Goal: Task Accomplishment & Management: Complete application form

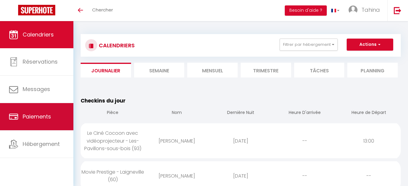
click at [29, 122] on link "Paiements" at bounding box center [36, 116] width 73 height 27
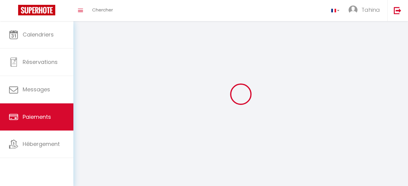
select select "2"
select select "0"
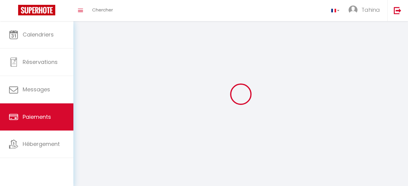
select select "0"
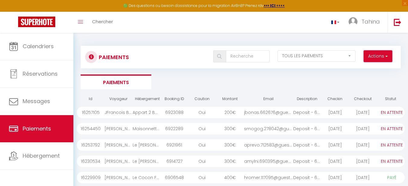
click at [387, 57] on span "button" at bounding box center [386, 56] width 4 height 6
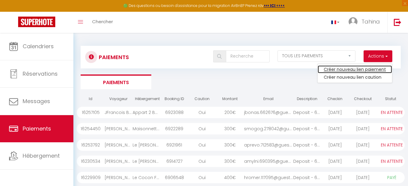
click at [351, 71] on link "Créer nouveau lien paiement" at bounding box center [355, 70] width 74 height 8
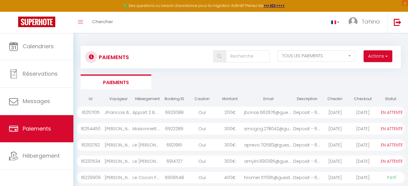
select select "other"
select select "9098"
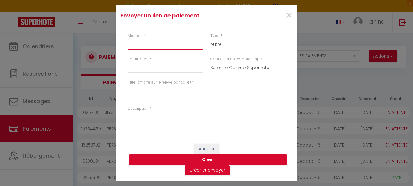
click at [138, 47] on input "Montant" at bounding box center [165, 44] width 75 height 11
type input "50"
click at [161, 67] on input "Email" at bounding box center [165, 67] width 75 height 11
paste input "[EMAIL_ADDRESS][DOMAIN_NAME]"
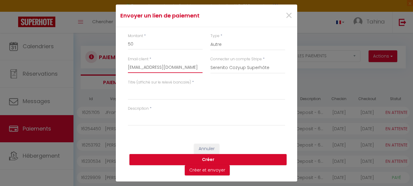
scroll to position [0, 1]
type input "[EMAIL_ADDRESS][DOMAIN_NAME]"
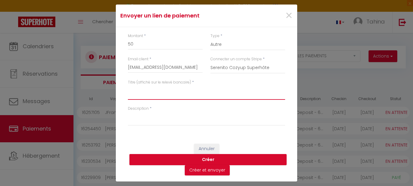
click at [140, 96] on textarea "Titre (affiché sur le relevé bancaire)" at bounding box center [206, 93] width 157 height 15
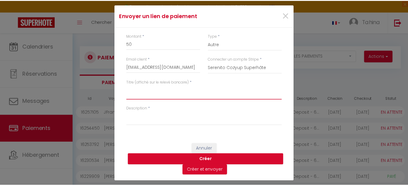
scroll to position [0, 0]
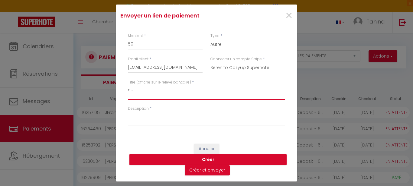
type textarea "n"
click at [157, 91] on textarea "10-11 octobre" at bounding box center [206, 93] width 157 height 15
click at [201, 91] on textarea "10-11 octobre 2025 (Mimimsa)" at bounding box center [206, 93] width 157 height 15
paste textarea "[PERSON_NAME]"
drag, startPoint x: 231, startPoint y: 90, endPoint x: 122, endPoint y: 91, distance: 109.4
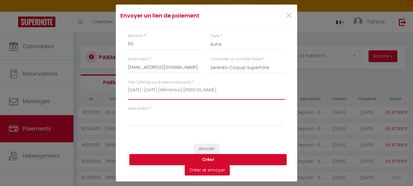
click at [122, 91] on div "Montant * 50 Type * Nuits Frais de ménage Taxe de séjour Autre Email client * m…" at bounding box center [206, 82] width 181 height 111
type textarea "10-11 octobre 2025 (Mimimsa) Mohssine Saknati"
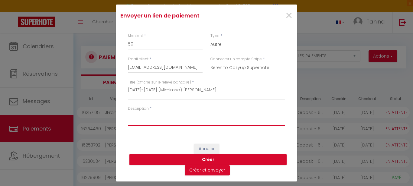
click at [154, 120] on textarea "Description" at bounding box center [206, 119] width 157 height 15
paste textarea "10-11 octobre 2025 (Mimimsa) Mohssine Saknati"
type textarea "10-11 octobre 2025 (Mimimsa) Mohssine Saknati"
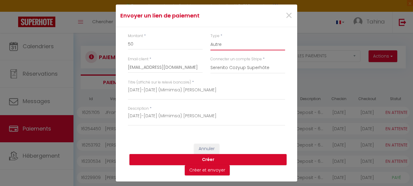
click at [219, 46] on select "Nuits Frais de ménage Taxe de séjour Autre" at bounding box center [247, 44] width 75 height 11
select select "nights"
click at [210, 39] on select "Nuits Frais de ménage Taxe de séjour Autre" at bounding box center [247, 44] width 75 height 11
click at [203, 160] on button "Créer" at bounding box center [207, 159] width 157 height 11
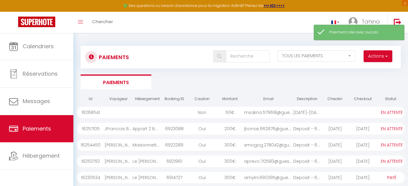
click at [278, 113] on div "msakna.579618@guest...." at bounding box center [268, 112] width 49 height 11
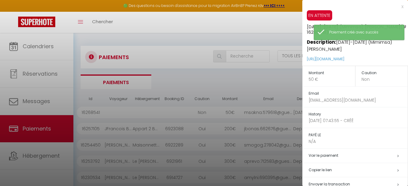
click at [326, 172] on h5 "Copier le lien" at bounding box center [358, 170] width 99 height 7
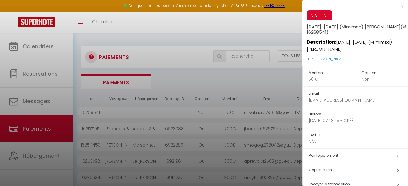
click at [218, 67] on div at bounding box center [204, 93] width 408 height 186
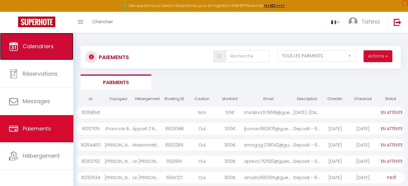
click at [28, 47] on span "Calendriers" at bounding box center [38, 47] width 31 height 8
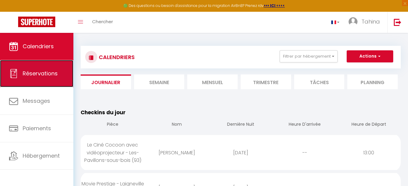
click at [36, 75] on span "Réservations" at bounding box center [40, 74] width 35 height 8
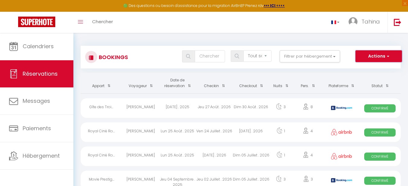
click at [390, 56] on button "Actions" at bounding box center [379, 56] width 47 height 12
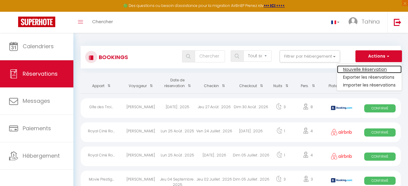
click at [359, 70] on link "Nouvelle Réservation" at bounding box center [369, 70] width 65 height 8
select select
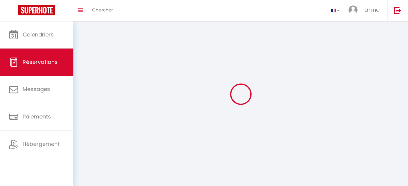
select select
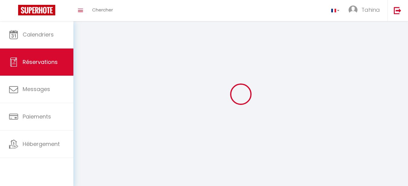
select select
checkbox input "false"
select select
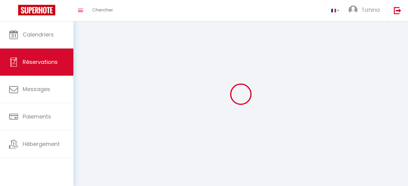
select select
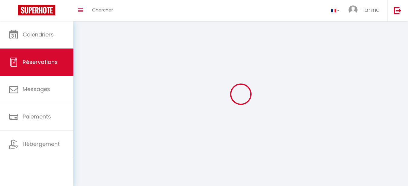
checkbox input "false"
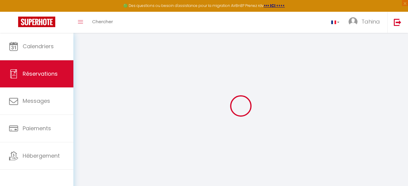
select select
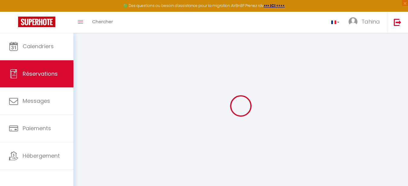
select select
checkbox input "false"
select select
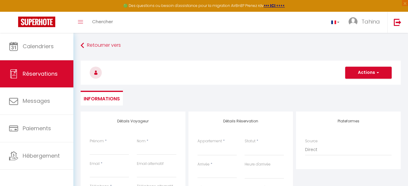
select select
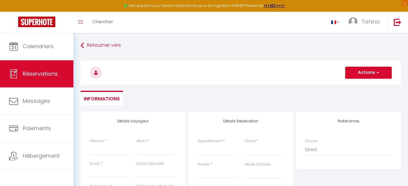
checkbox input "false"
select select
click at [225, 150] on select "La Perle de Laigneville (60) Le Cocon Forestier - Clermont de l'Oise (60) Le Lo…" at bounding box center [217, 149] width 39 height 11
select select "28480"
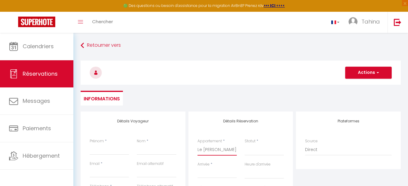
click at [198, 144] on select "La Perle de Laigneville (60) Le Cocon Forestier - Clermont de l'Oise (60) Le Lo…" at bounding box center [217, 149] width 39 height 11
select select
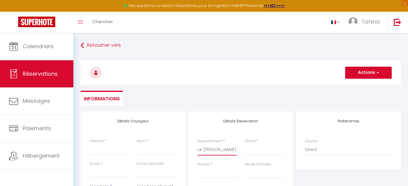
select select
checkbox input "false"
click at [254, 150] on select "Confirmé Non Confirmé Annulé Annulé par le voyageur No Show Request" at bounding box center [264, 149] width 39 height 11
select select
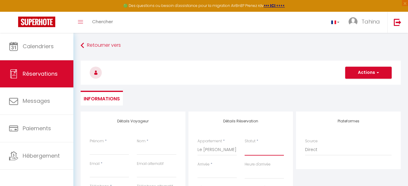
select select
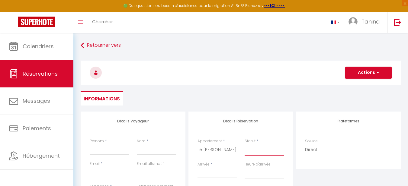
checkbox input "false"
click at [254, 150] on select "Confirmé Non Confirmé Annulé Annulé par le voyageur No Show Request" at bounding box center [264, 149] width 39 height 11
select select "1"
click at [245, 144] on select "Confirmé Non Confirmé Annulé Annulé par le voyageur No Show Request" at bounding box center [264, 149] width 39 height 11
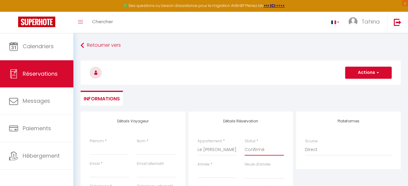
select select
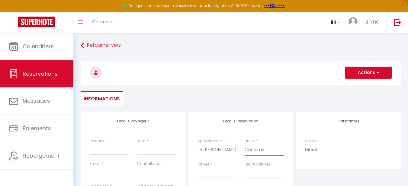
checkbox input "false"
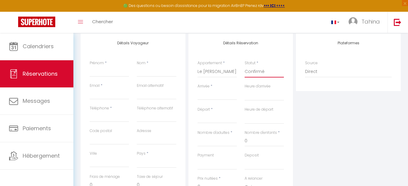
scroll to position [83, 0]
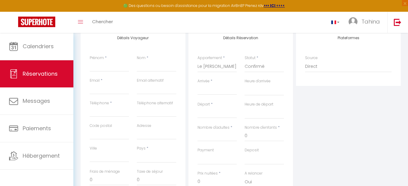
click at [214, 89] on input "Arrivée" at bounding box center [217, 90] width 39 height 8
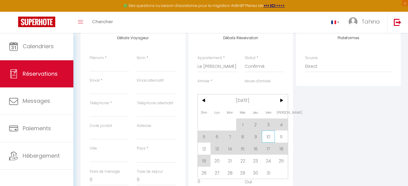
click at [267, 138] on span "10" at bounding box center [268, 137] width 13 height 12
click at [267, 138] on input "0" at bounding box center [264, 136] width 39 height 11
select select
type input "Ven 10 Octobre 2025"
select select
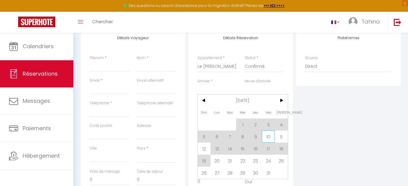
type input "Sam 11 Octobre 2025"
select select
checkbox input "false"
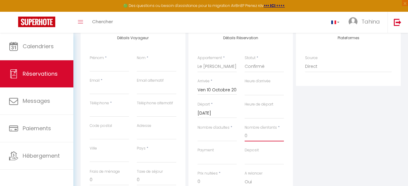
click at [267, 138] on input "0" at bounding box center [264, 136] width 39 height 11
click at [252, 114] on select "00:00 00:30 01:00 01:30 02:00 02:30 03:00 03:30 04:00 04:30 05:00 05:30 06:00 0…" at bounding box center [264, 113] width 39 height 11
select select "11:00"
click at [245, 108] on select "00:00 00:30 01:00 01:30 02:00 02:30 03:00 03:30 04:00 04:30 05:00 05:30 06:00 0…" at bounding box center [264, 113] width 39 height 11
select select
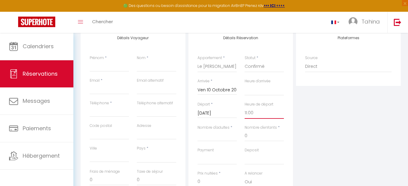
select select
checkbox input "false"
click at [205, 137] on input "Nombre d'adultes" at bounding box center [217, 136] width 39 height 11
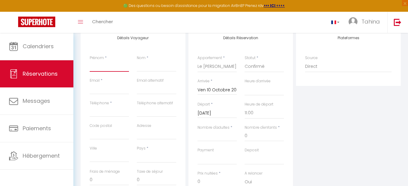
click at [104, 69] on input "Prénom" at bounding box center [109, 66] width 39 height 11
paste input "Mohssine"
type input "Mohssine"
select select
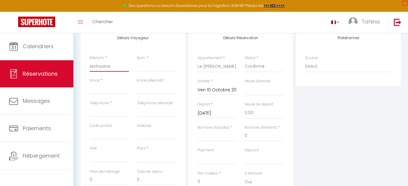
select select
checkbox input "false"
type input "Mohssine"
click at [147, 68] on input "Nom" at bounding box center [156, 66] width 39 height 11
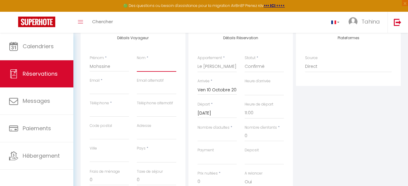
paste input "Saknati"
type input "Saknati"
select select
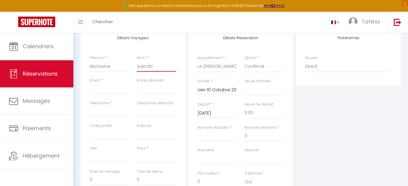
select select
checkbox input "false"
type input "Saknati"
click at [105, 87] on input "Email" at bounding box center [109, 89] width 39 height 11
type input "e"
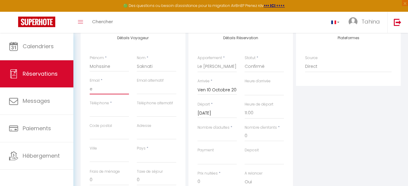
select select
checkbox input "false"
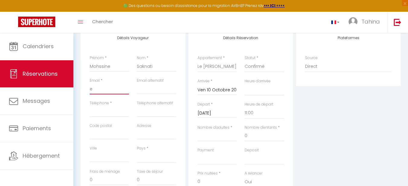
type input "el"
select select
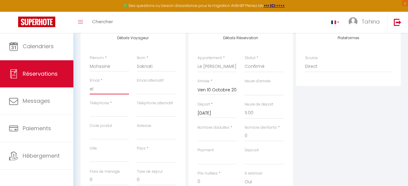
checkbox input "false"
type input "elo"
select select
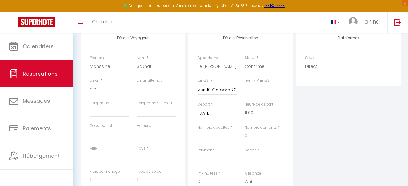
select select
checkbox input "false"
type input "elod"
select select
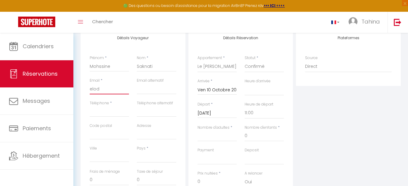
select select
checkbox input "false"
type input "elodu"
select select
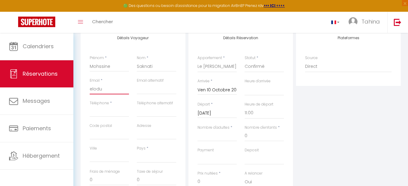
select select
checkbox input "false"
type input "elod"
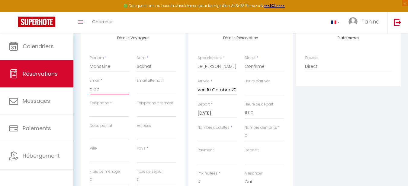
select select
checkbox input "false"
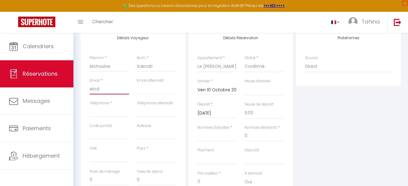
type input "elodi"
select select
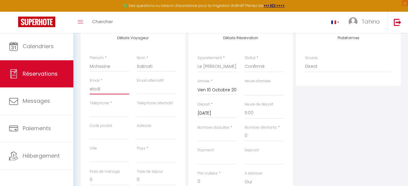
checkbox input "false"
type input "elodie"
select select
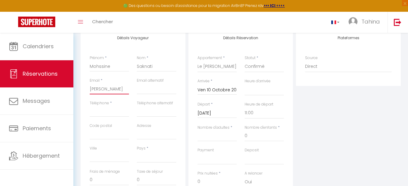
select select
checkbox input "false"
type input "elodie@"
select select
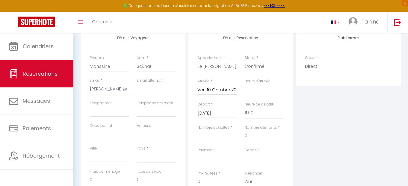
select select
checkbox input "false"
type input "elodie@g"
select select
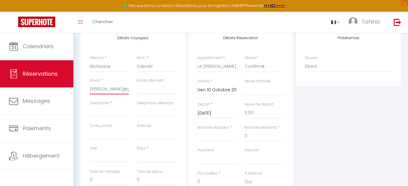
select select
checkbox input "false"
type input "elodie@gm"
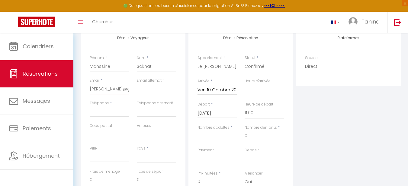
select select
checkbox input "false"
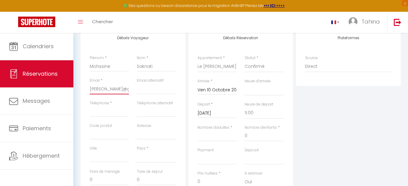
type input "elodie@gma"
select select
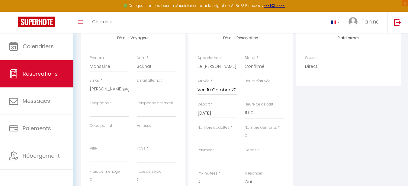
checkbox input "false"
type input "elodie@gmai"
select select
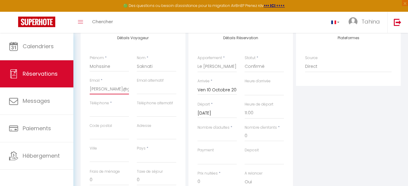
select select
checkbox input "false"
type input "elodie@gmail"
select select
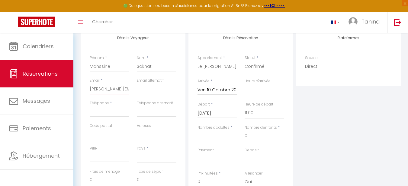
select select
checkbox input "false"
type input "elodie@gmail."
select select
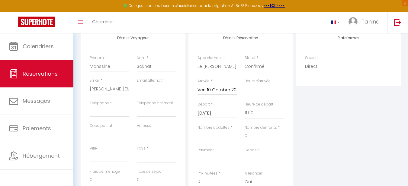
select select
checkbox input "false"
type input "elodie@gmail.c"
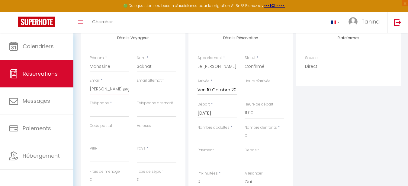
select select
checkbox input "false"
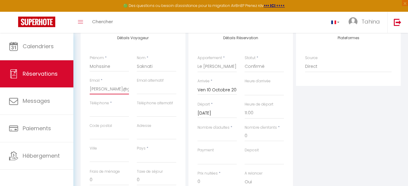
type input "elodie@gmail.co"
select select
click at [96, 113] on input "Téléphone" at bounding box center [109, 111] width 39 height 11
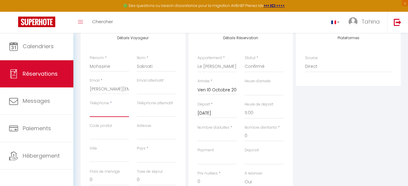
paste input "[PHONE_NUMBER]"
click at [144, 163] on select "France Portugal Afghanistan Albania Algeria American Samoa Andorra Angola Angui…" at bounding box center [156, 157] width 39 height 11
click at [137, 152] on select "France Portugal Afghanistan Albania Algeria American Samoa Andorra Angola Angui…" at bounding box center [156, 157] width 39 height 11
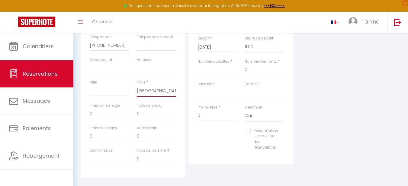
scroll to position [146, 0]
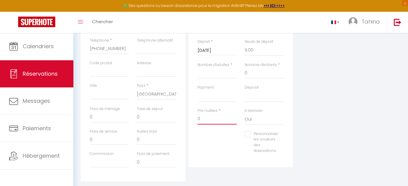
click at [205, 120] on input "0" at bounding box center [217, 119] width 39 height 11
click at [209, 98] on select "OK KO" at bounding box center [217, 96] width 39 height 11
click at [338, 101] on div "Plateformes Source Direct Airbnb.com Booking.com Chalet montagne Expedia Gite d…" at bounding box center [349, 74] width 108 height 216
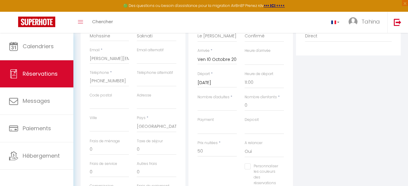
scroll to position [107, 0]
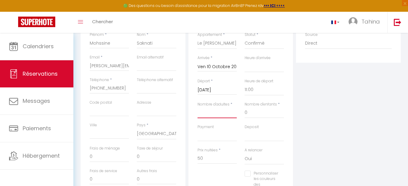
click at [202, 112] on input "Nombre d'adultes" at bounding box center [217, 113] width 39 height 11
click at [200, 159] on input "0" at bounding box center [217, 159] width 39 height 11
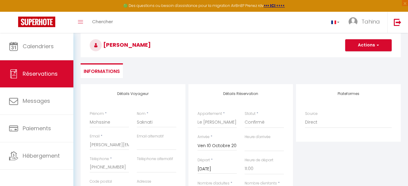
scroll to position [24, 0]
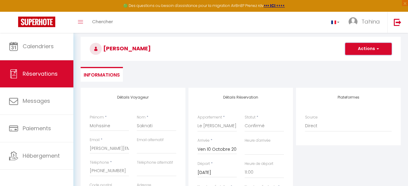
click at [378, 47] on span "button" at bounding box center [377, 48] width 4 height 5
click at [357, 64] on link "Enregistrer" at bounding box center [363, 62] width 48 height 8
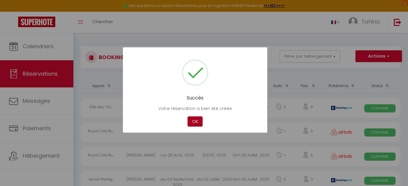
click at [200, 122] on button "OK" at bounding box center [195, 122] width 15 height 11
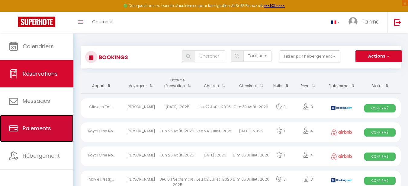
click at [53, 129] on link "Paiements" at bounding box center [36, 128] width 73 height 27
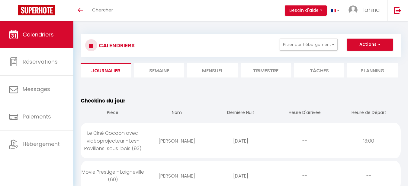
click at [211, 69] on li "Mensuel" at bounding box center [212, 70] width 50 height 15
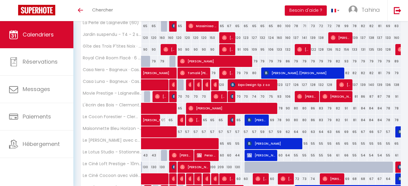
scroll to position [106, 0]
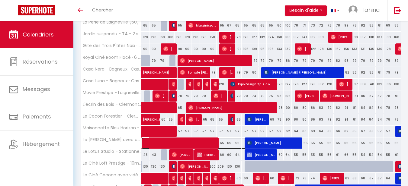
click at [193, 141] on span at bounding box center [209, 143] width 125 height 11
select select "OK"
select select "0"
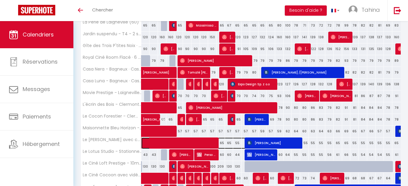
select select "1"
select select
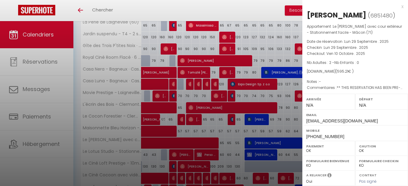
drag, startPoint x: 308, startPoint y: 17, endPoint x: 372, endPoint y: 13, distance: 63.9
click at [372, 13] on h2 "[PERSON_NAME] ( 6851480 )" at bounding box center [355, 15] width 97 height 10
copy h2 "[PERSON_NAME]"
drag, startPoint x: 307, startPoint y: 121, endPoint x: 375, endPoint y: 119, distance: 67.7
click at [375, 119] on span "[EMAIL_ADDRESS][DOMAIN_NAME]" at bounding box center [342, 121] width 72 height 5
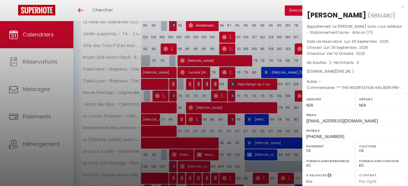
copy span "[EMAIL_ADDRESS][DOMAIN_NAME]"
click at [250, 30] on div at bounding box center [204, 93] width 408 height 186
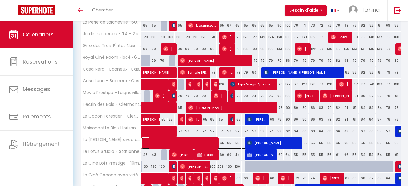
click at [175, 143] on span at bounding box center [209, 143] width 125 height 11
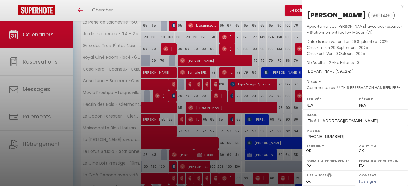
drag, startPoint x: 371, startPoint y: 15, endPoint x: 310, endPoint y: 11, distance: 61.2
click at [310, 11] on h2 "[PERSON_NAME] ( 6851480 )" at bounding box center [355, 15] width 97 height 10
copy div "[PERSON_NAME]"
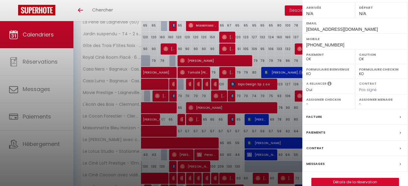
scroll to position [93, 0]
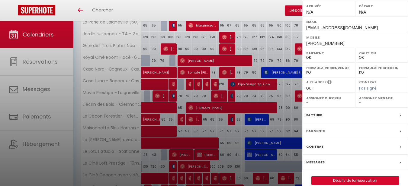
click at [318, 162] on label "Messages" at bounding box center [315, 163] width 18 height 6
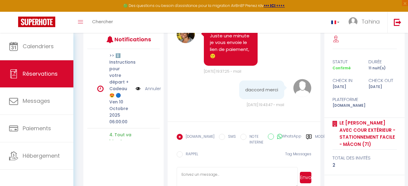
scroll to position [95, 0]
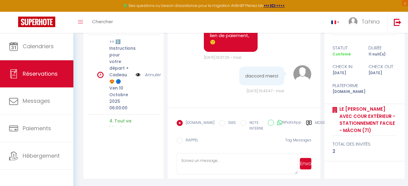
click at [192, 164] on textarea at bounding box center [237, 164] width 121 height 21
paste textarea "[URL][DOMAIN_NAME]"
click at [231, 158] on textarea "Voici le lien de paiement: [URL][DOMAIN_NAME]" at bounding box center [237, 164] width 121 height 21
type textarea "Voici le lien de paiement: [URL][DOMAIN_NAME]"
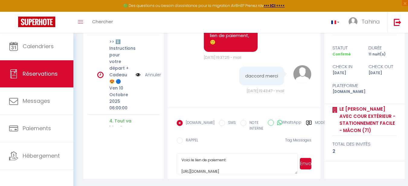
click at [307, 165] on button "Envoyer" at bounding box center [305, 163] width 11 height 11
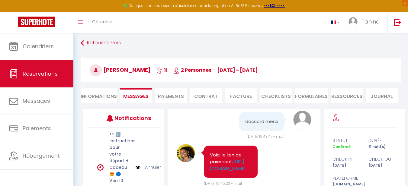
scroll to position [0, 0]
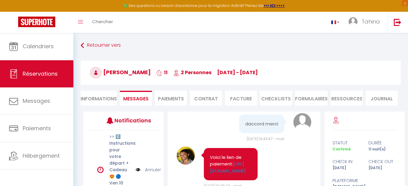
click at [404, 58] on div "[PERSON_NAME] 11 2 Personnes [DATE] - [DATE] Actions Enregistrer Dupliquer Supp…" at bounding box center [241, 72] width 328 height 32
click at [110, 97] on li "Informations" at bounding box center [99, 98] width 36 height 15
select select
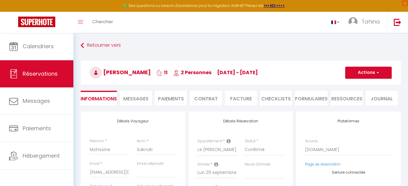
select select
checkbox input "false"
select select
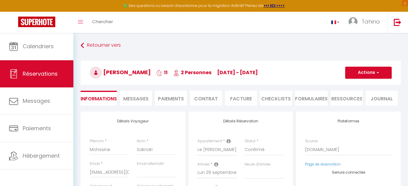
checkbox input "false"
select select
checkbox input "false"
drag, startPoint x: 90, startPoint y: 151, endPoint x: 109, endPoint y: 154, distance: 19.6
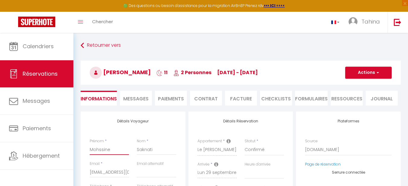
click at [109, 154] on input "Mohssine" at bounding box center [109, 149] width 39 height 11
select select
checkbox input "false"
click at [138, 151] on input "Saknati" at bounding box center [156, 149] width 39 height 11
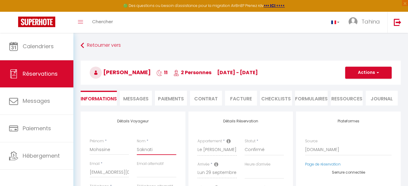
drag, startPoint x: 138, startPoint y: 151, endPoint x: 145, endPoint y: 151, distance: 7.3
click at [145, 151] on input "Saknati" at bounding box center [156, 149] width 39 height 11
select select
checkbox input "false"
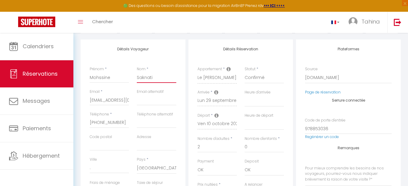
scroll to position [74, 0]
drag, startPoint x: 90, startPoint y: 120, endPoint x: 121, endPoint y: 124, distance: 31.4
click at [121, 124] on input "[PHONE_NUMBER]" at bounding box center [109, 121] width 39 height 11
select select
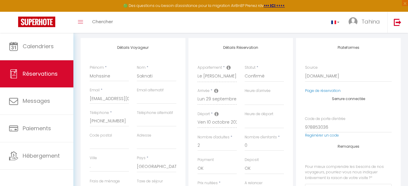
checkbox input "false"
select select
checkbox input "false"
select select
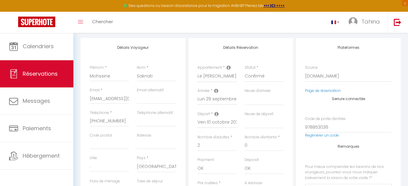
select select
checkbox input "false"
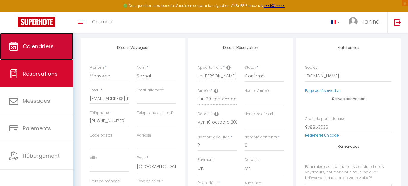
click at [27, 45] on span "Calendriers" at bounding box center [38, 47] width 31 height 8
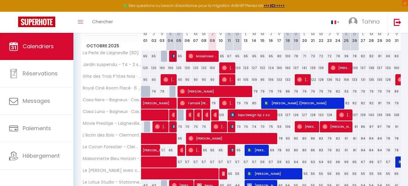
scroll to position [89, 0]
